Goal: Information Seeking & Learning: Learn about a topic

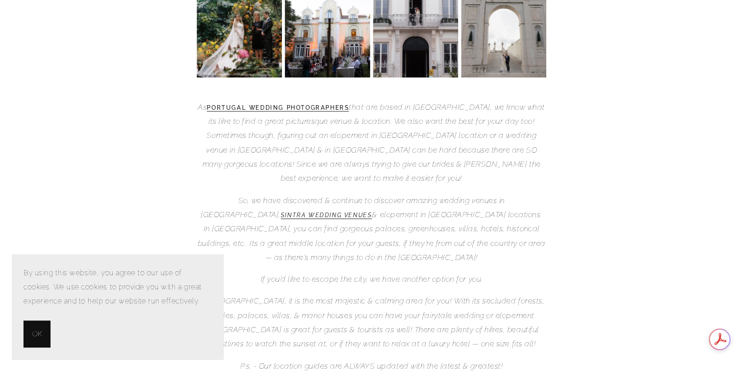
click at [29, 331] on button "OK" at bounding box center [37, 334] width 27 height 27
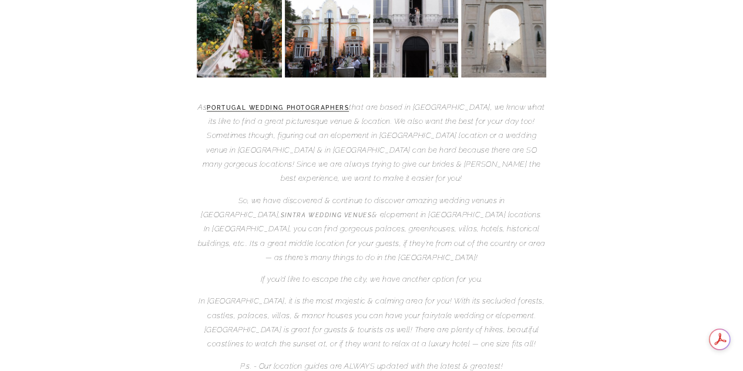
click at [281, 212] on em "Sintra wedding venues" at bounding box center [327, 215] width 92 height 6
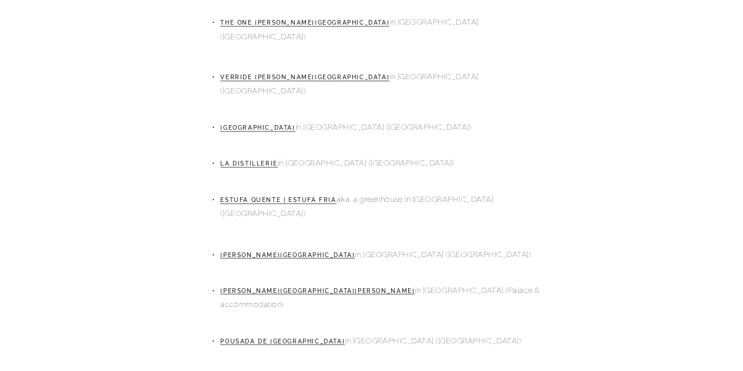
scroll to position [783, 0]
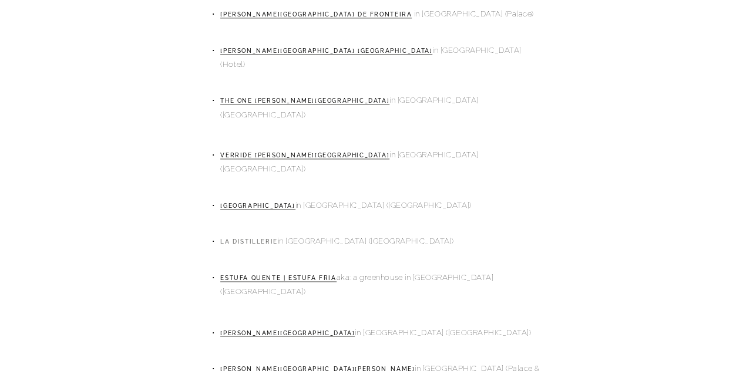
click at [256, 239] on link "La Distillerie" at bounding box center [248, 242] width 57 height 7
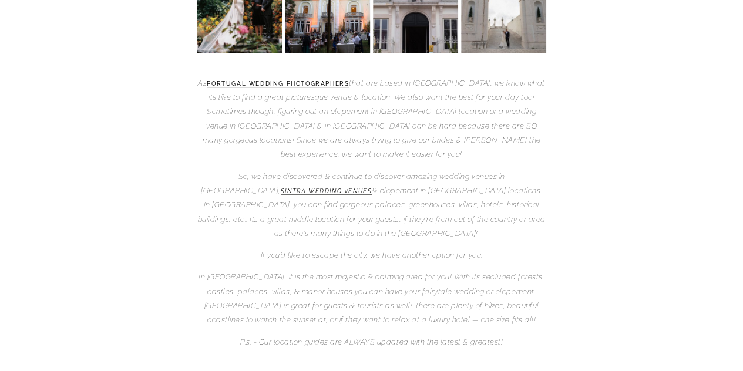
scroll to position [313, 0]
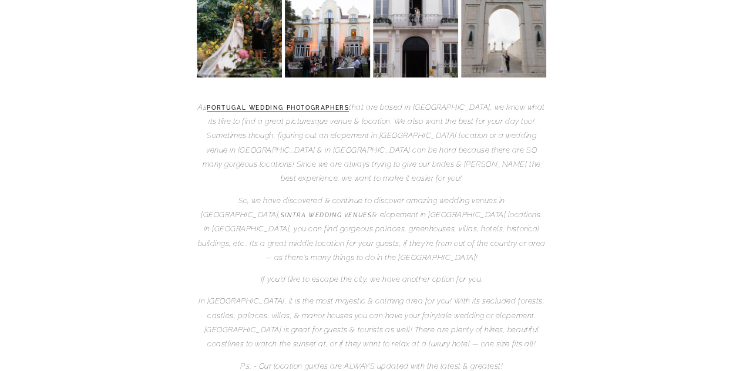
click at [281, 212] on em "Sintra wedding venues" at bounding box center [327, 215] width 92 height 6
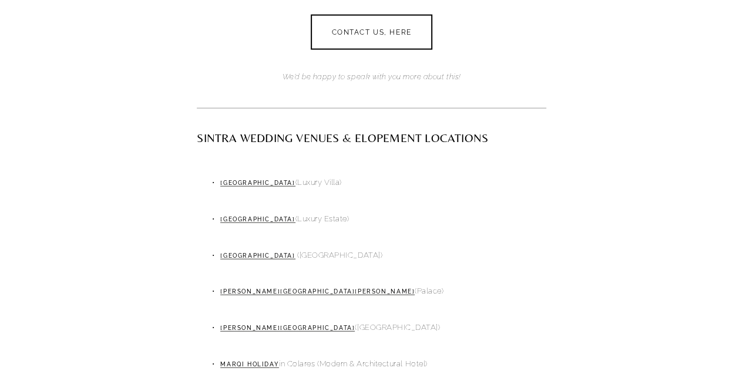
scroll to position [1410, 0]
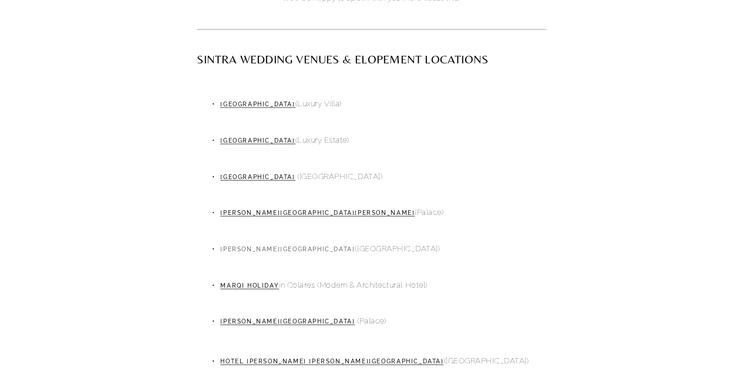
click at [251, 246] on link "[PERSON_NAME][GEOGRAPHIC_DATA]" at bounding box center [287, 249] width 135 height 7
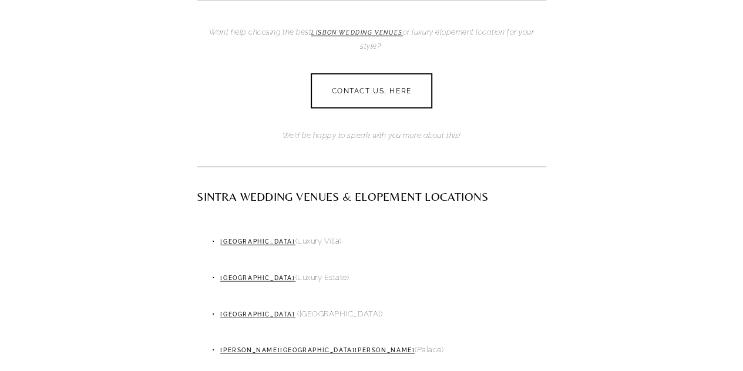
scroll to position [1253, 0]
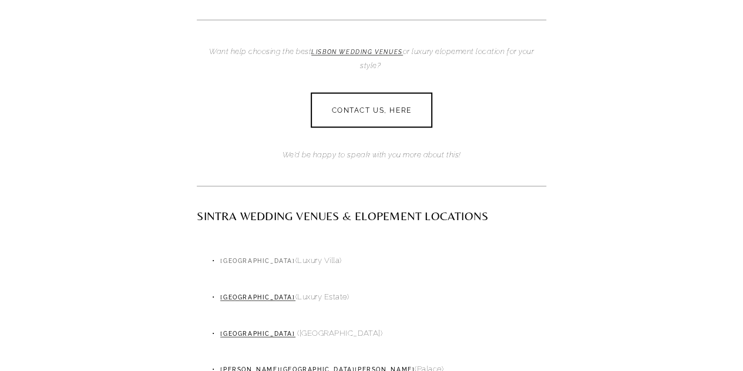
click at [273, 258] on link "[GEOGRAPHIC_DATA]" at bounding box center [257, 261] width 75 height 7
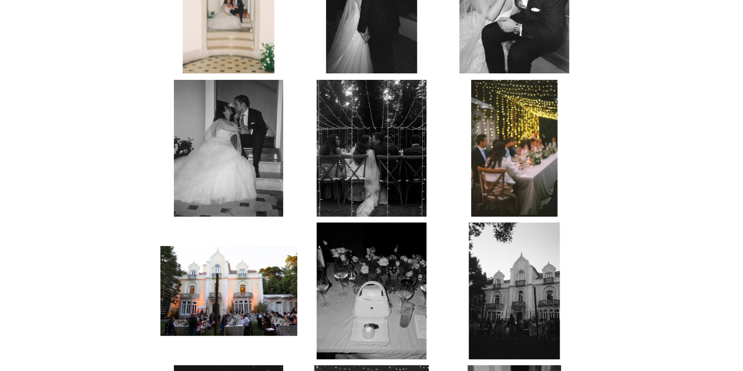
scroll to position [1331, 0]
click at [526, 123] on img at bounding box center [514, 148] width 86 height 137
click at [287, 260] on img at bounding box center [228, 291] width 137 height 90
click at [241, 256] on img at bounding box center [228, 291] width 137 height 90
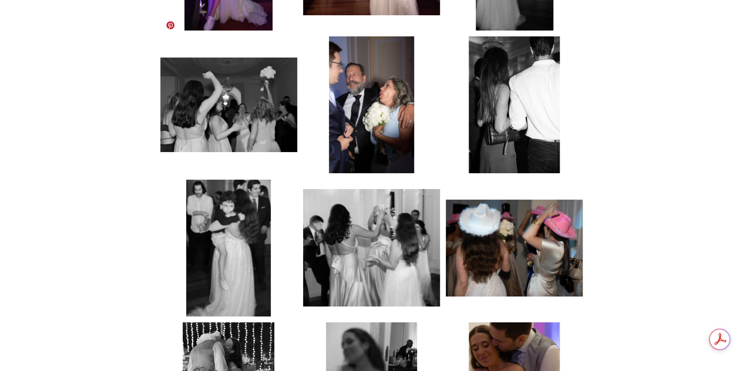
scroll to position [3055, 0]
